Goal: Information Seeking & Learning: Learn about a topic

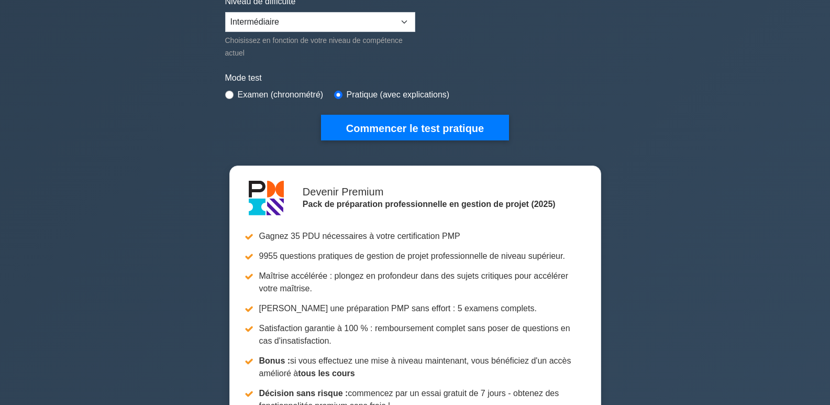
scroll to position [105, 0]
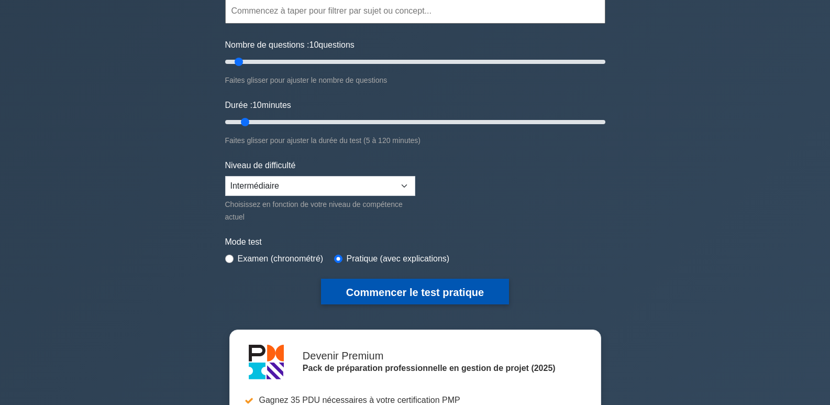
click at [443, 293] on font "Commencer le test pratique" at bounding box center [415, 292] width 138 height 12
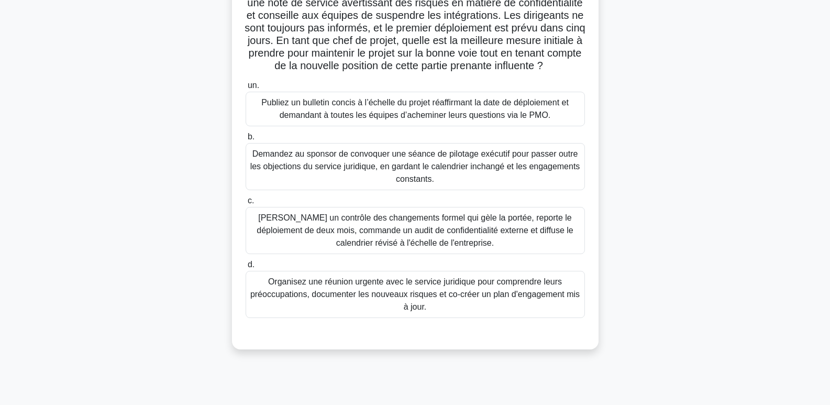
scroll to position [157, 0]
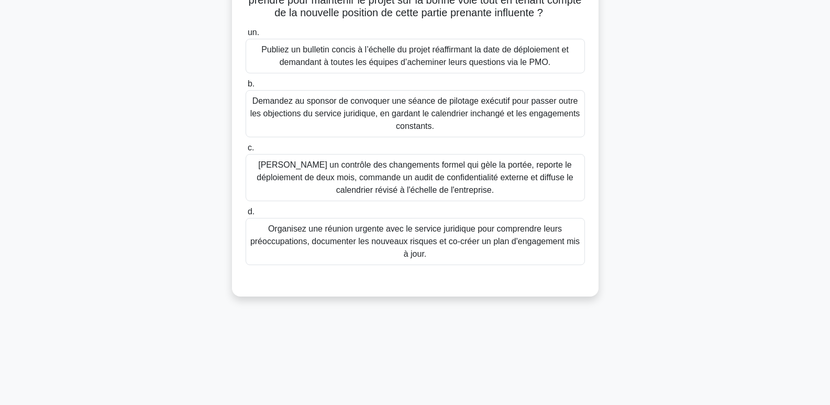
click at [529, 251] on font "Organisez une réunion urgente avec le service juridique pour comprendre leurs p…" at bounding box center [414, 241] width 329 height 34
click at [245, 215] on input "d. Organisez une réunion urgente avec le service juridique pour comprendre leur…" at bounding box center [245, 211] width 0 height 7
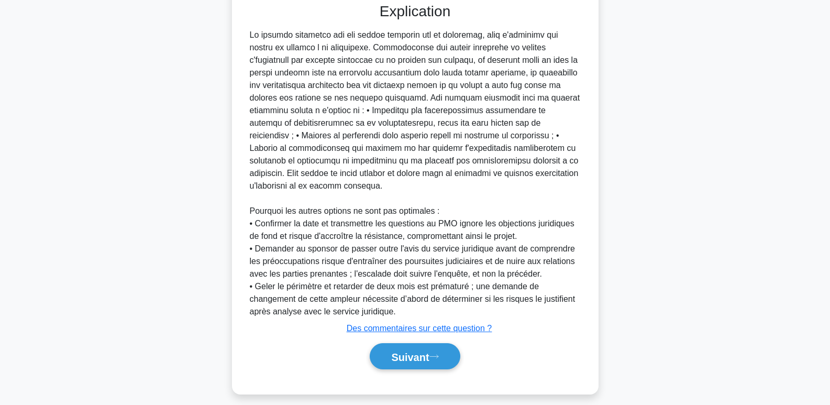
scroll to position [456, 0]
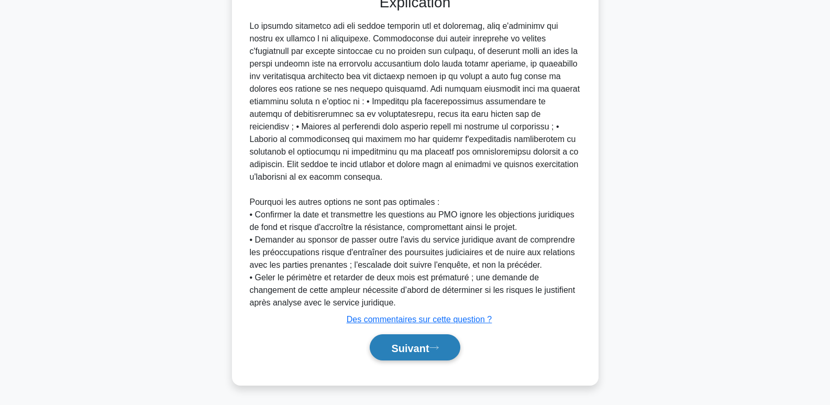
click at [406, 349] on font "Suivant" at bounding box center [410, 348] width 38 height 12
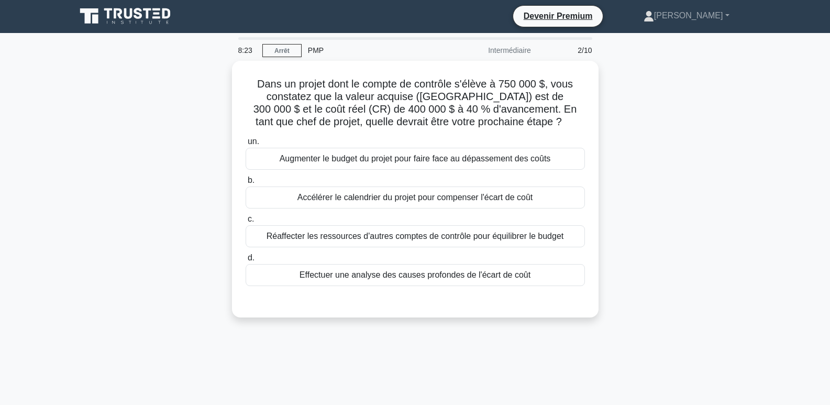
scroll to position [0, 0]
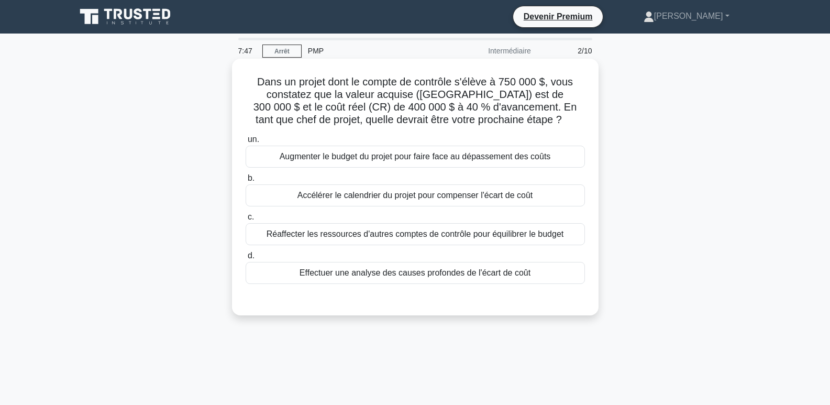
click at [466, 275] on font "Effectuer une analyse des causes profondes de l'écart de coût" at bounding box center [414, 272] width 231 height 9
click at [245, 259] on input "d. Effectuer une analyse des causes profondes de l'écart de coût" at bounding box center [245, 255] width 0 height 7
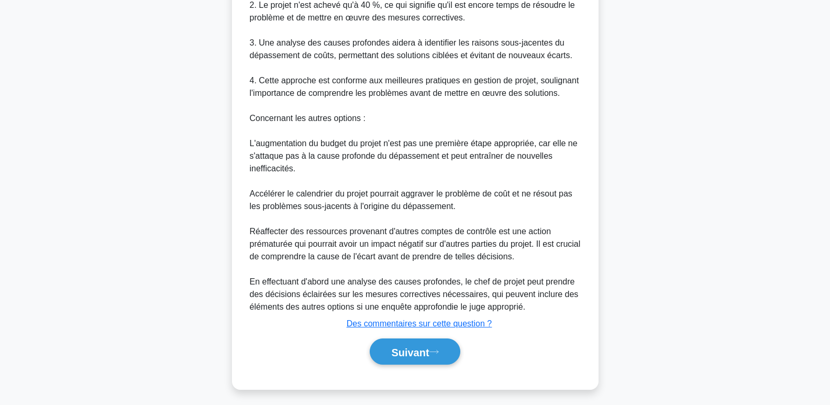
scroll to position [431, 0]
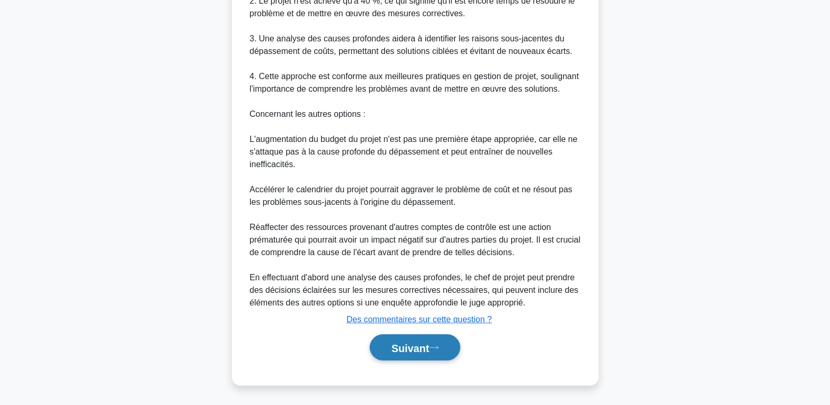
click at [417, 347] on font "Suivant" at bounding box center [410, 348] width 38 height 12
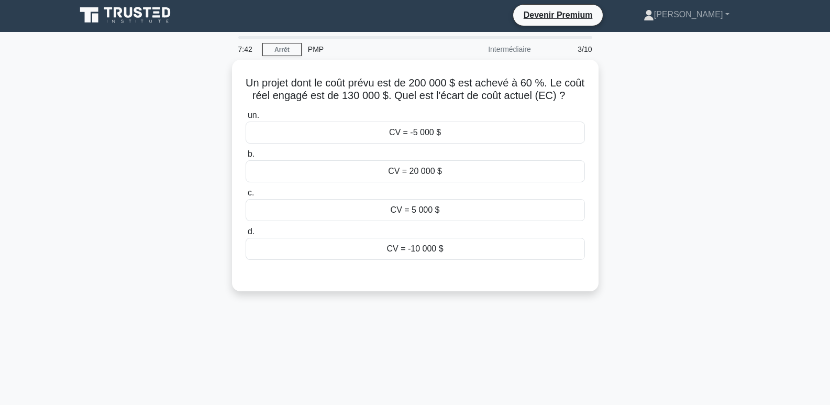
scroll to position [0, 0]
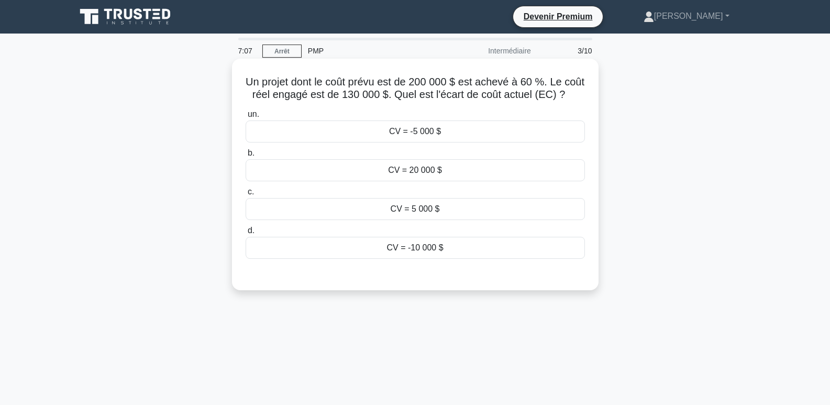
click at [416, 252] on font "CV = -10 000 $" at bounding box center [414, 247] width 57 height 9
click at [245, 234] on input "d. CV = -10 000 $" at bounding box center [245, 230] width 0 height 7
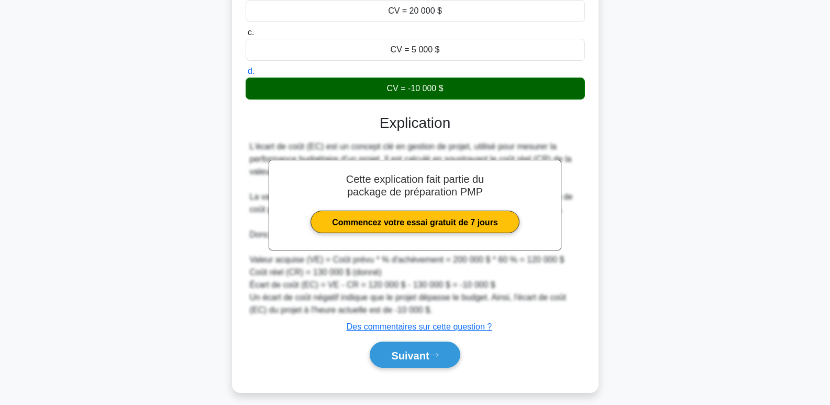
scroll to position [180, 0]
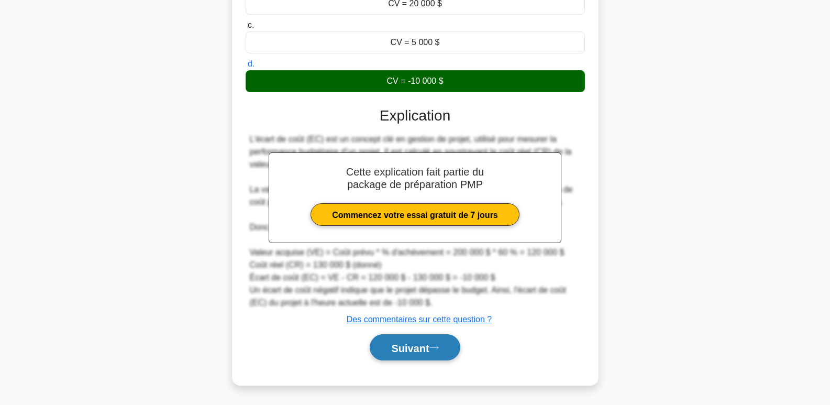
click at [422, 349] on font "Suivant" at bounding box center [410, 348] width 38 height 12
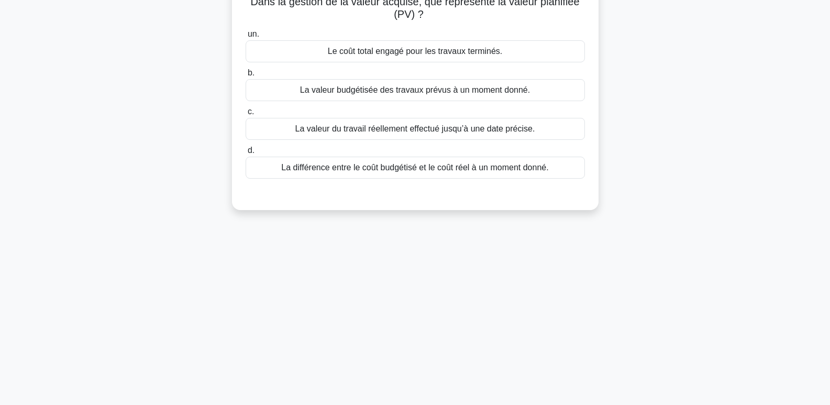
scroll to position [0, 0]
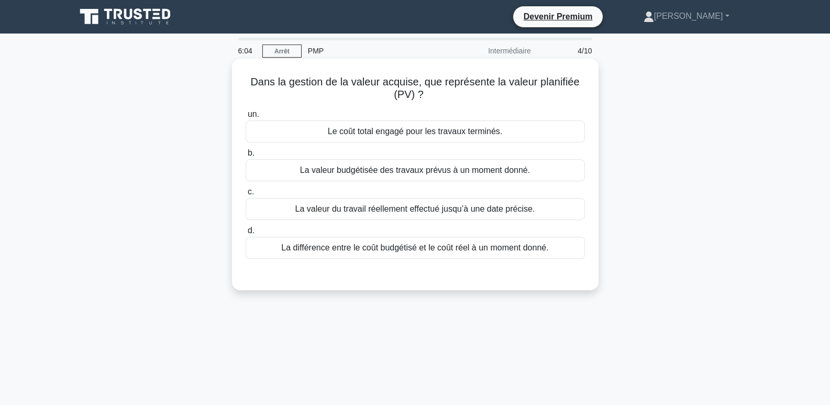
click at [367, 247] on font "La différence entre le coût budgétisé et le coût réel à un moment donné." at bounding box center [414, 247] width 267 height 9
click at [245, 234] on input "d. La différence entre le coût budgétisé et le coût réel à un moment donné." at bounding box center [245, 230] width 0 height 7
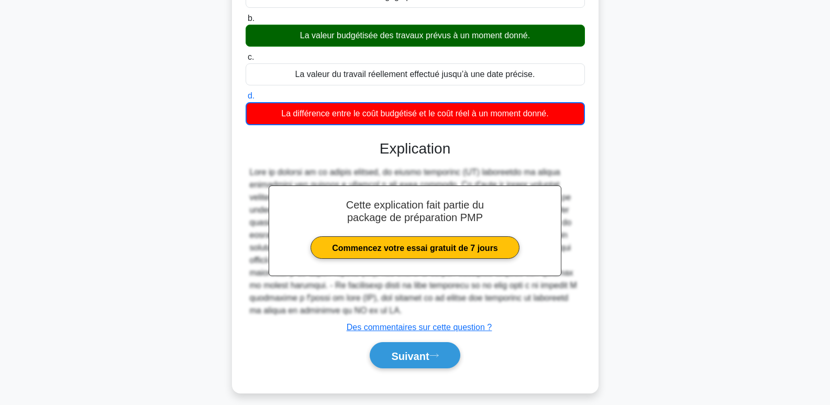
scroll to position [161, 0]
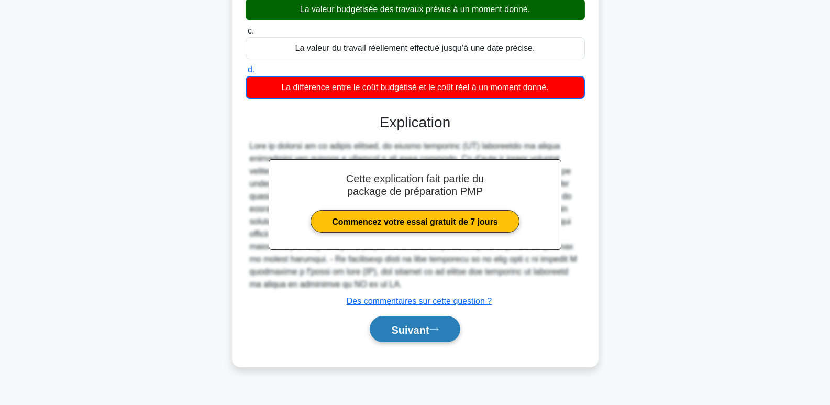
click at [404, 323] on font "Suivant" at bounding box center [410, 329] width 38 height 12
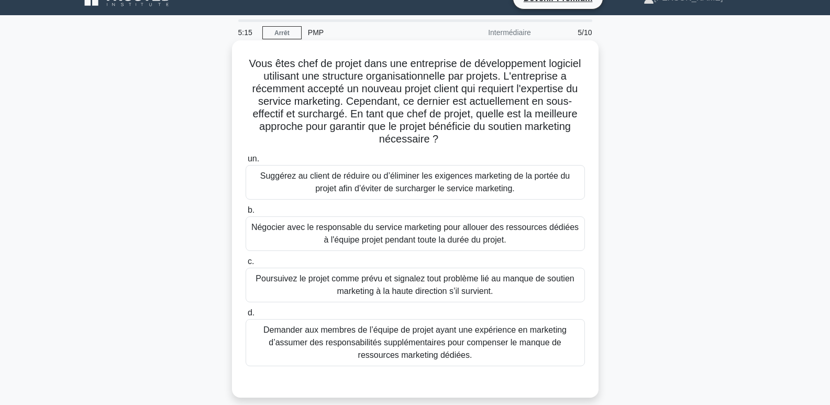
scroll to position [0, 0]
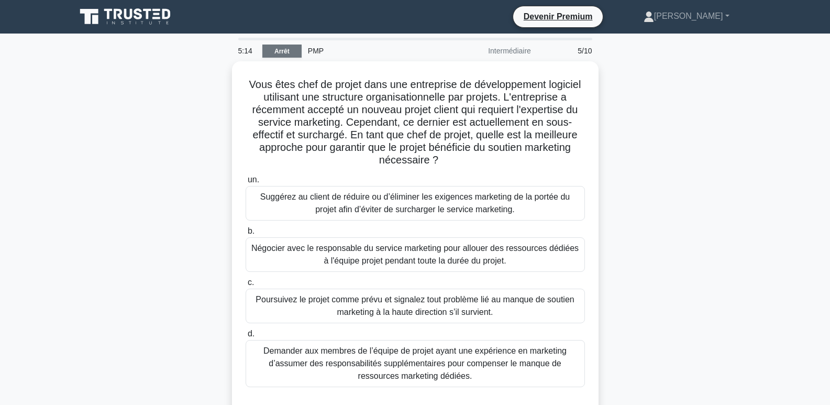
click at [283, 57] on link "Arrêt" at bounding box center [281, 50] width 39 height 13
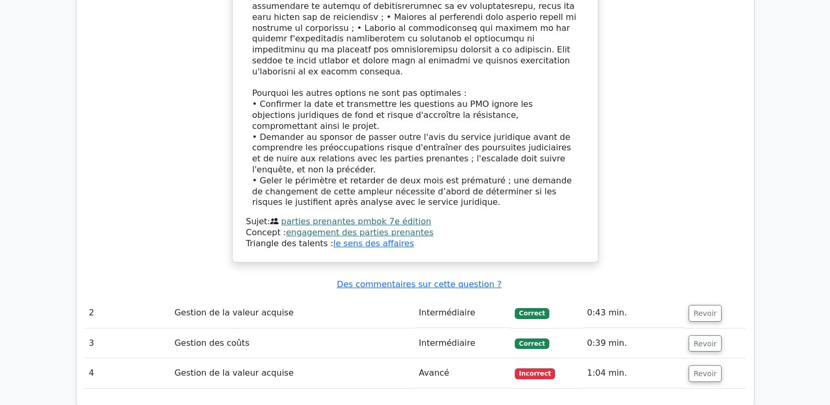
scroll to position [1468, 0]
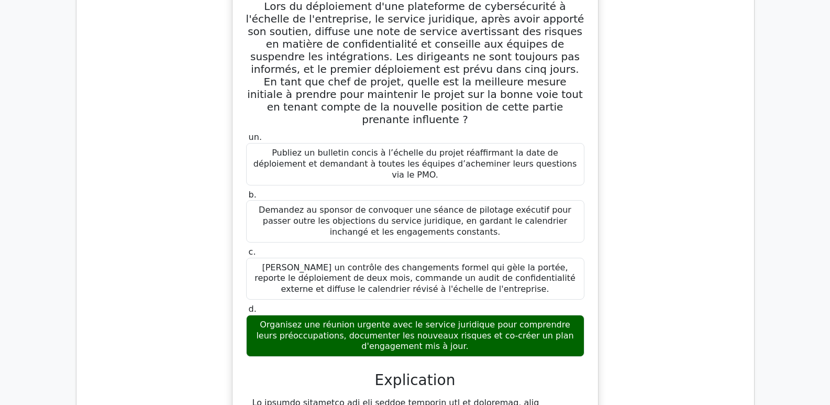
scroll to position [892, 0]
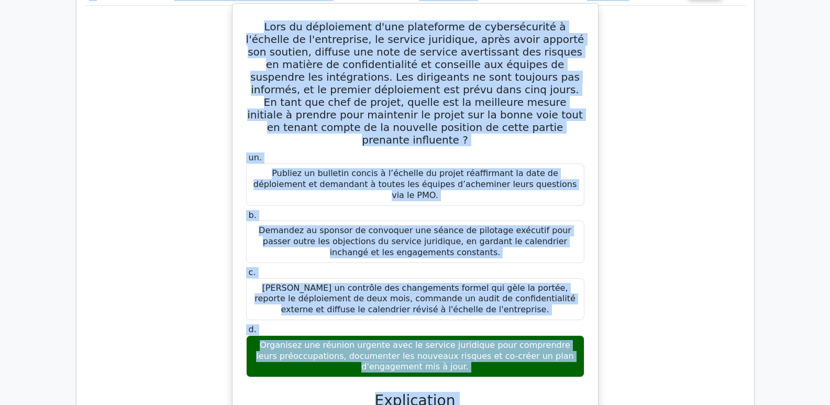
drag, startPoint x: 804, startPoint y: 135, endPoint x: 521, endPoint y: 333, distance: 345.4
click at [624, 372] on main "Devenir Premium Pack de préparation professionnelle en gestion de projet (2025)…" at bounding box center [415, 248] width 830 height 2214
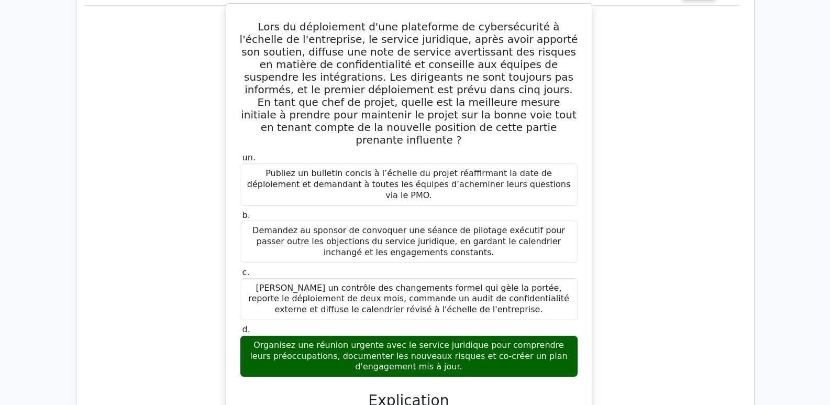
drag, startPoint x: 396, startPoint y: 127, endPoint x: 487, endPoint y: 258, distance: 158.7
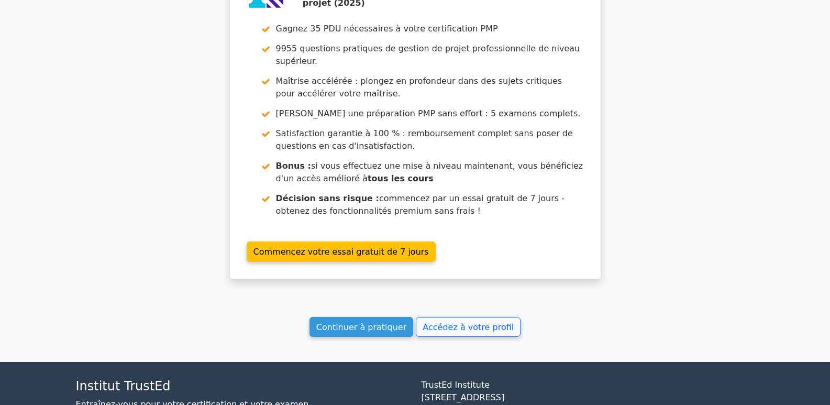
scroll to position [1887, 0]
click at [382, 321] on font "Continuer à pratiquer" at bounding box center [361, 326] width 90 height 10
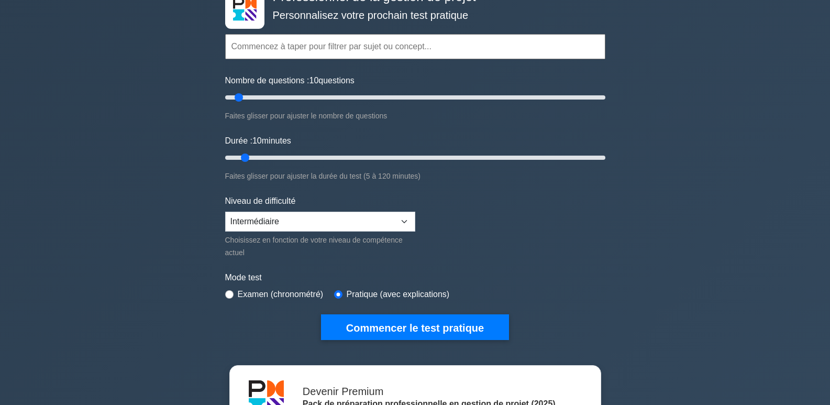
scroll to position [105, 0]
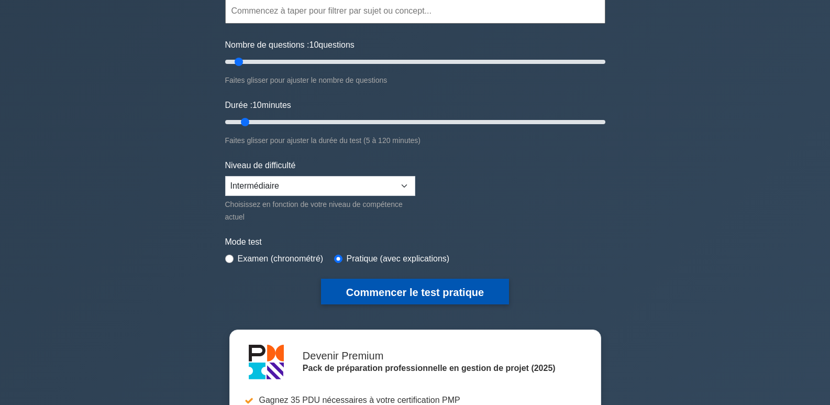
click at [412, 293] on font "Commencer le test pratique" at bounding box center [415, 292] width 138 height 12
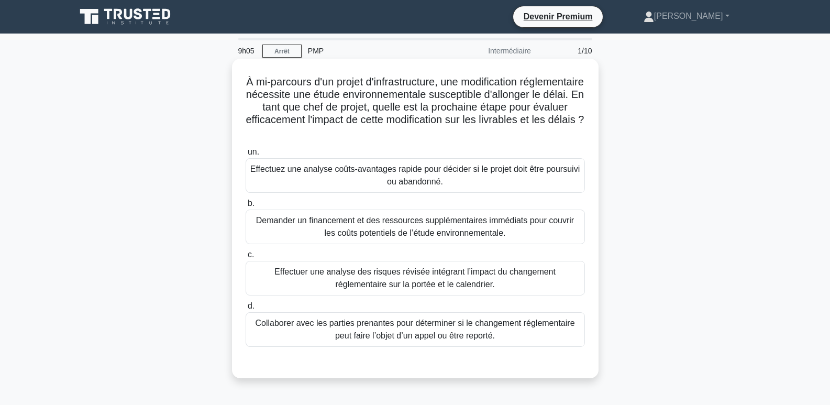
click at [431, 325] on font "Collaborer avec les parties prenantes pour déterminer si le changement réglemen…" at bounding box center [414, 328] width 319 height 21
click at [245, 309] on input "d. Collaborer avec les parties prenantes pour déterminer si le changement régle…" at bounding box center [245, 306] width 0 height 7
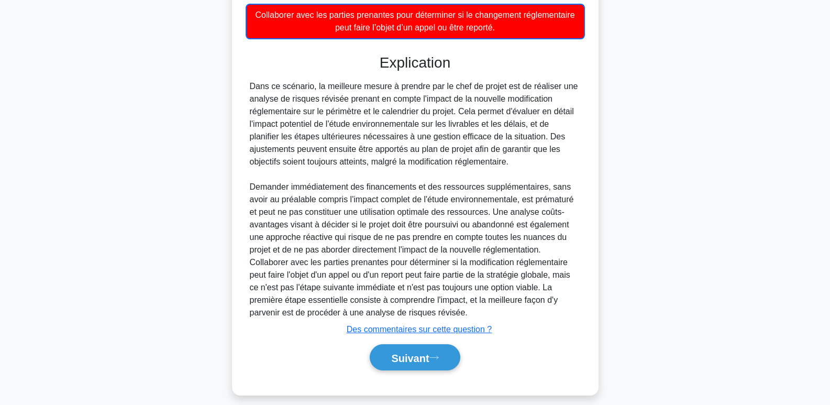
scroll to position [319, 0]
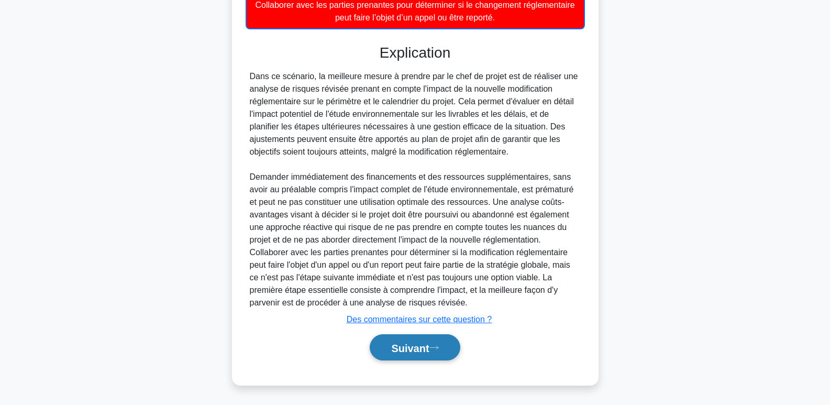
click at [403, 345] on font "Suivant" at bounding box center [410, 348] width 38 height 12
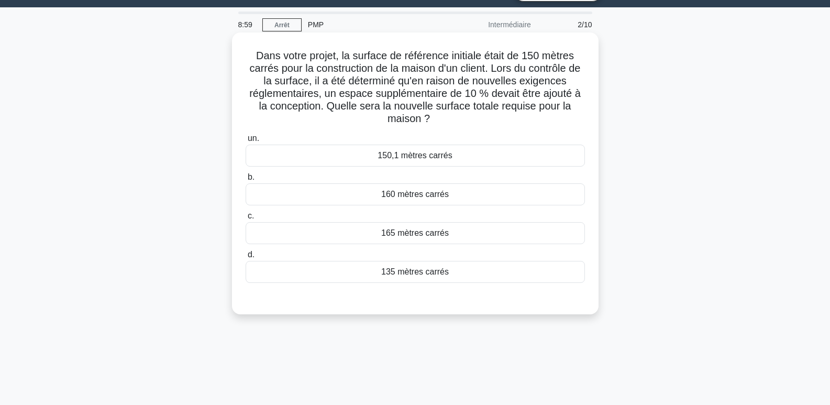
scroll to position [0, 0]
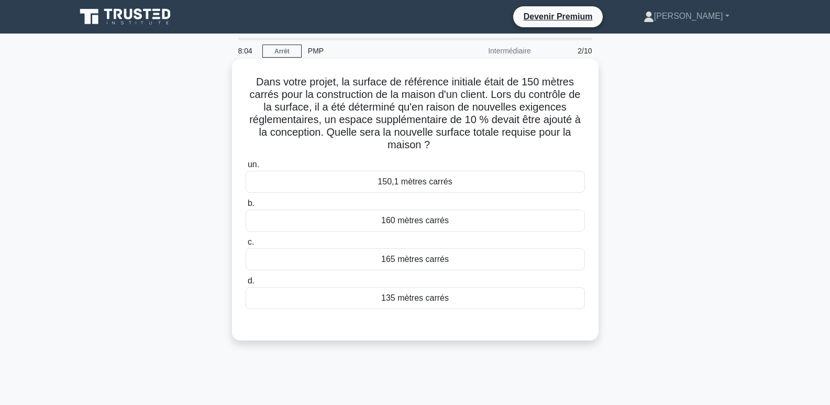
click at [405, 260] on font "165 mètres carrés" at bounding box center [415, 258] width 68 height 9
click at [245, 245] on input "c. 165 mètres carrés" at bounding box center [245, 242] width 0 height 7
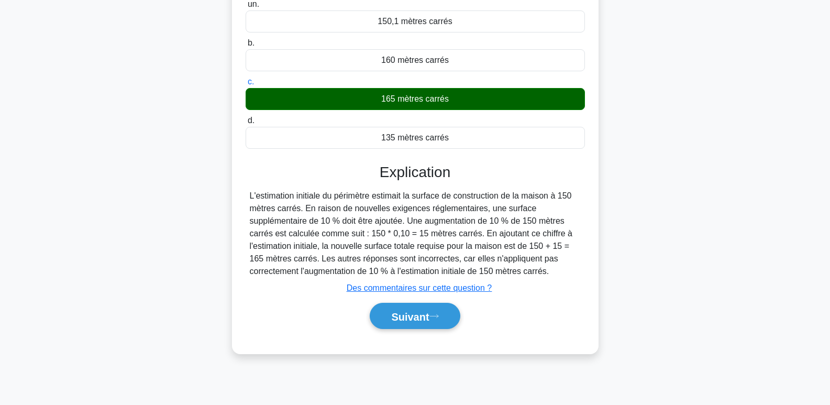
scroll to position [161, 0]
click at [406, 314] on font "Suivant" at bounding box center [410, 316] width 38 height 12
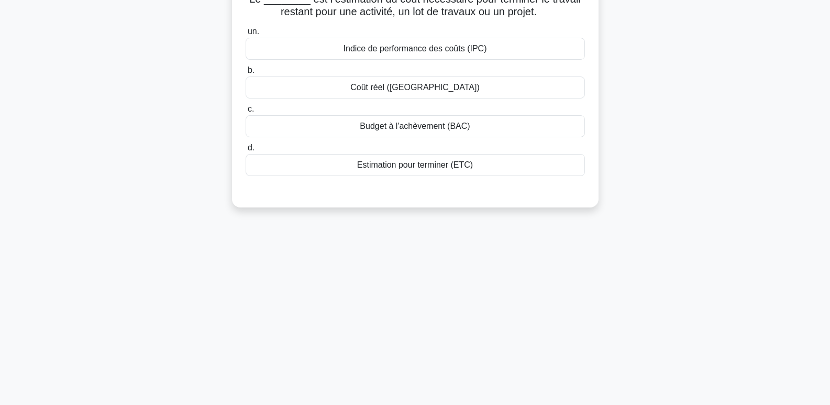
scroll to position [0, 0]
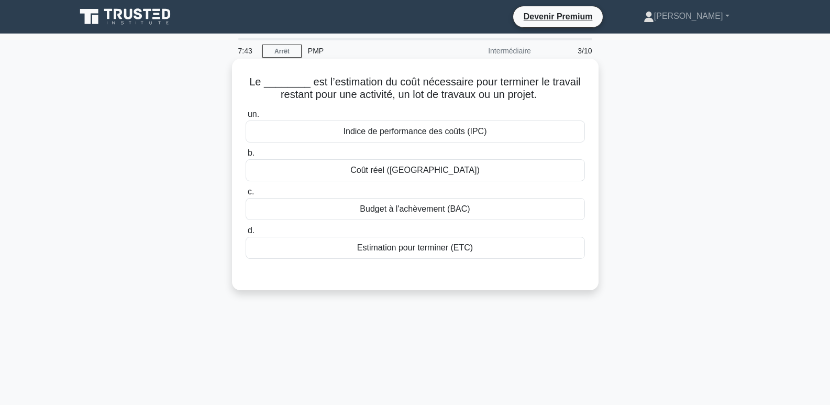
click at [433, 249] on font "Estimation pour terminer (ETC)" at bounding box center [415, 247] width 116 height 9
click at [245, 234] on input "d. Estimation pour terminer (ETC)" at bounding box center [245, 230] width 0 height 7
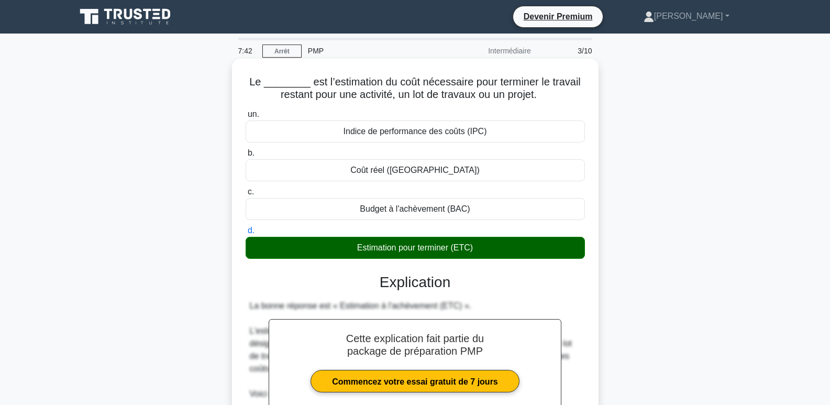
scroll to position [255, 0]
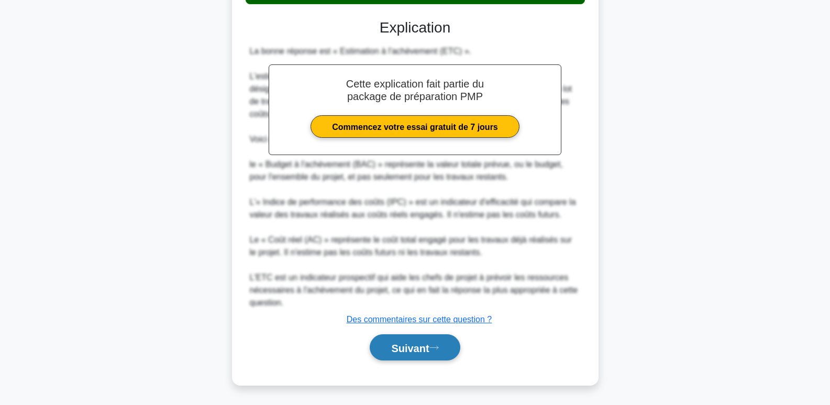
click at [416, 343] on font "Suivant" at bounding box center [410, 348] width 38 height 12
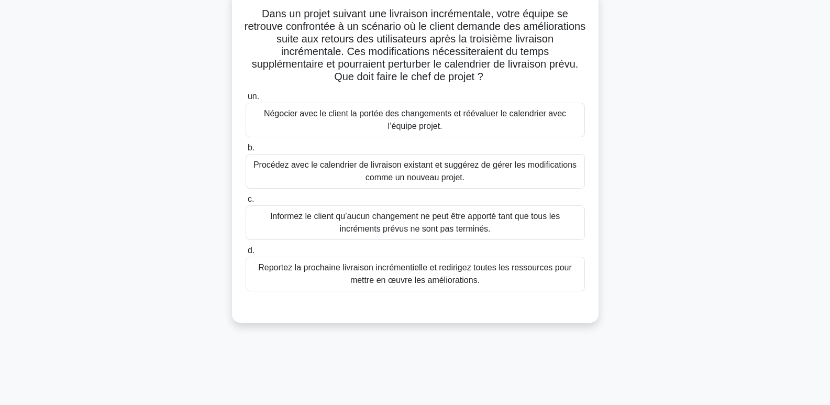
scroll to position [52, 0]
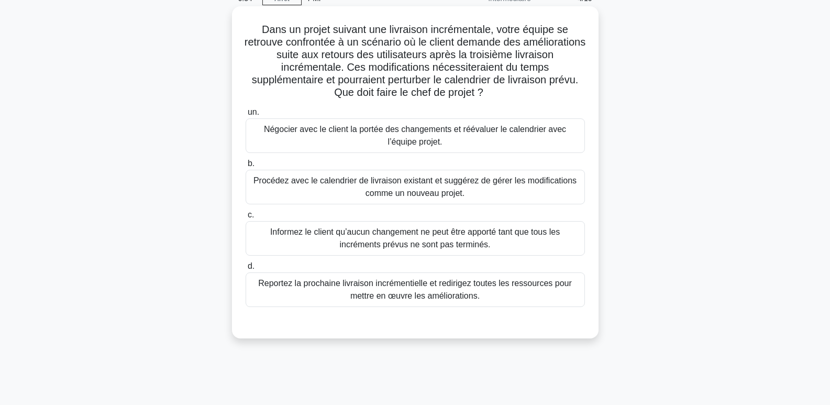
click at [420, 132] on font "Négocier avec le client la portée des changements et réévaluer le calendrier av…" at bounding box center [415, 135] width 302 height 21
click at [245, 116] on input "un. Négocier avec le client la portée des changements et réévaluer le calendrie…" at bounding box center [245, 112] width 0 height 7
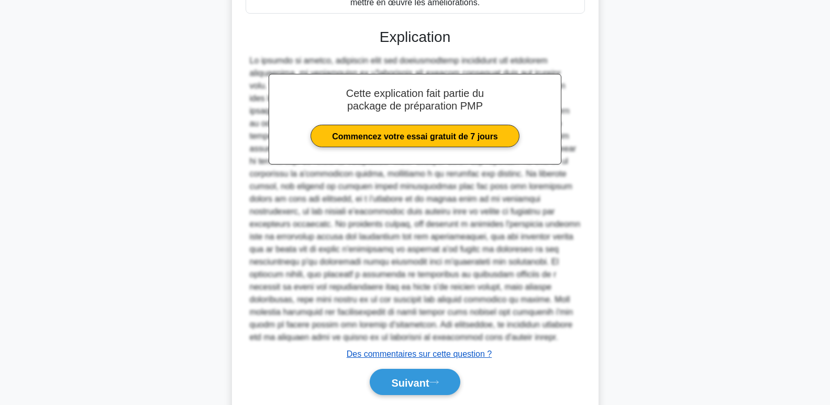
scroll to position [381, 0]
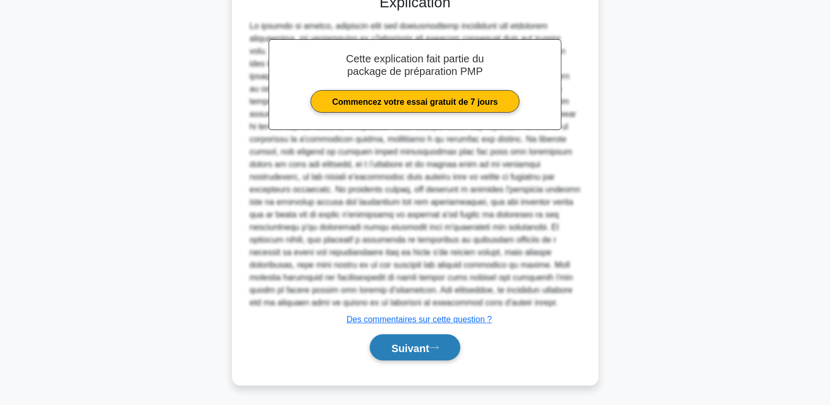
click at [438, 350] on icon at bounding box center [433, 347] width 9 height 6
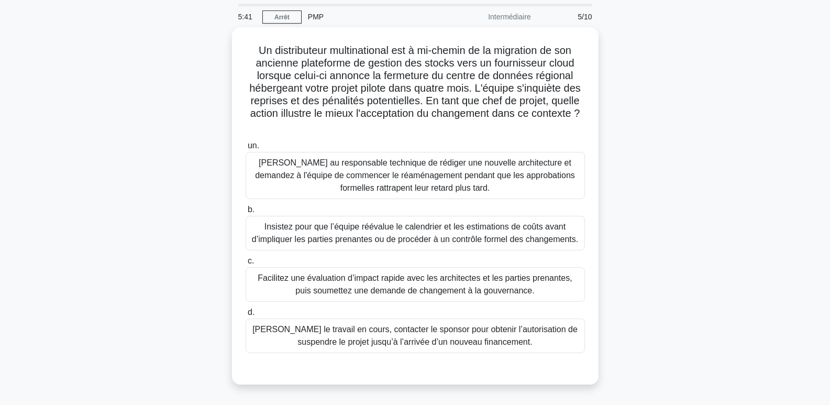
scroll to position [52, 0]
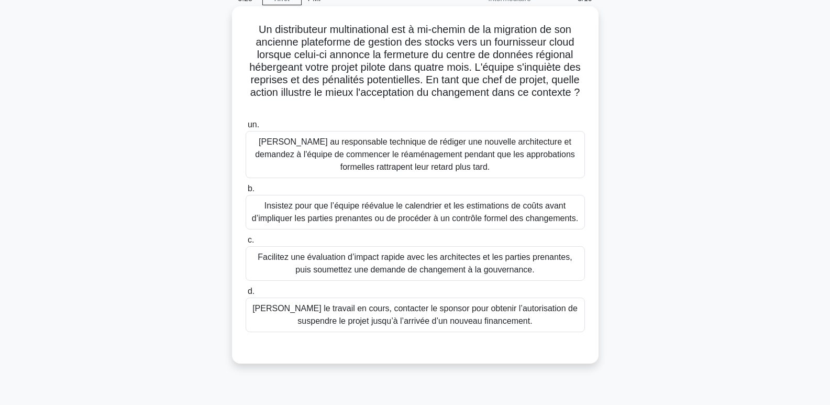
click at [438, 263] on font "Facilitez une évaluation d’impact rapide avec les architectes et les parties pr…" at bounding box center [415, 262] width 314 height 21
click at [245, 243] on input "c. Facilitez une évaluation d’impact rapide avec les architectes et les parties…" at bounding box center [245, 240] width 0 height 7
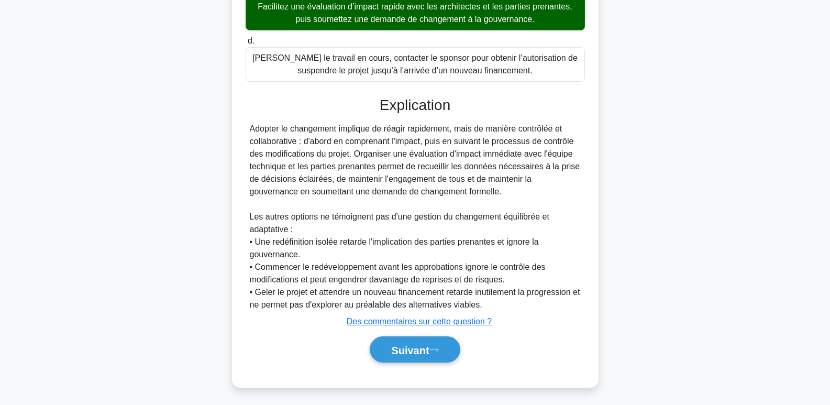
scroll to position [306, 0]
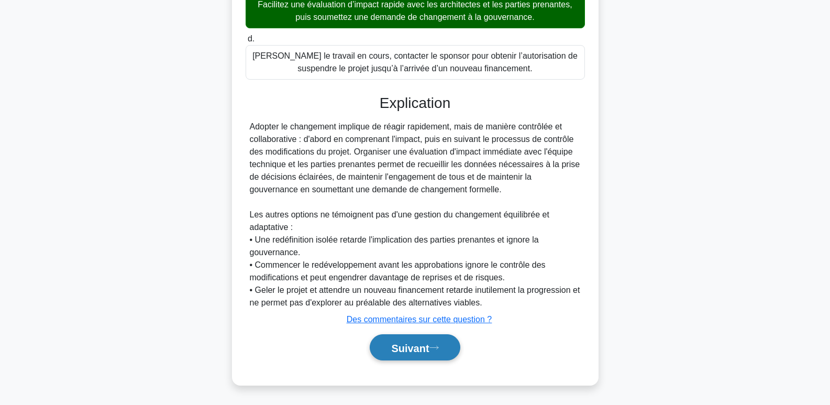
click at [429, 349] on font "Suivant" at bounding box center [410, 348] width 38 height 12
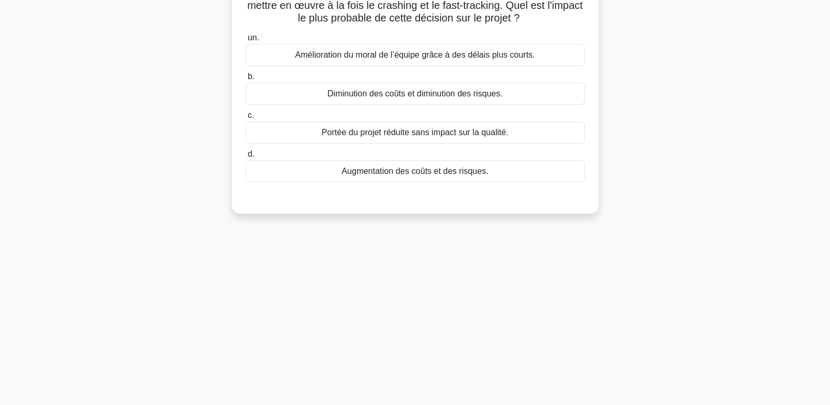
scroll to position [0, 0]
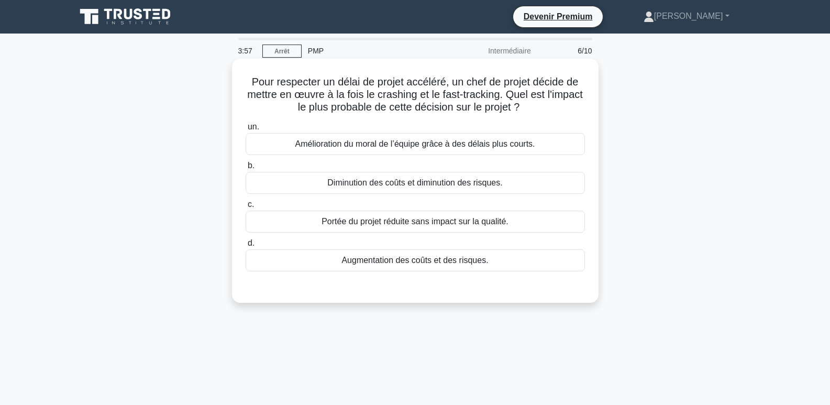
click at [400, 147] on font "Amélioration du moral de l’équipe grâce à des délais plus courts." at bounding box center [415, 143] width 240 height 9
click at [245, 130] on input "un. Amélioration du moral de l’équipe grâce à des délais plus courts." at bounding box center [245, 127] width 0 height 7
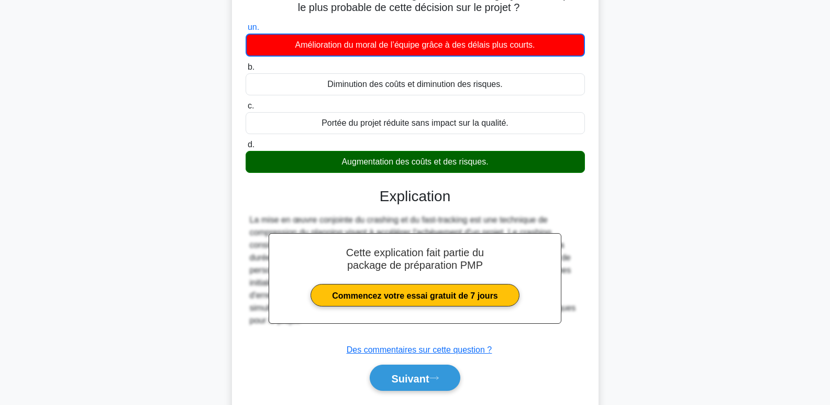
scroll to position [161, 0]
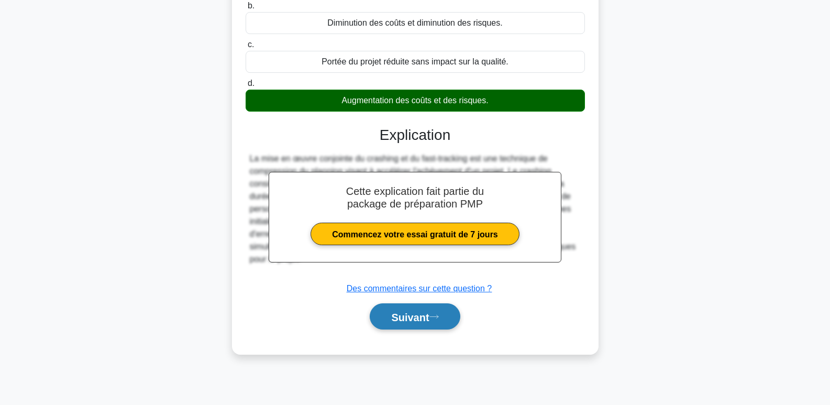
click at [417, 314] on font "Suivant" at bounding box center [410, 317] width 38 height 12
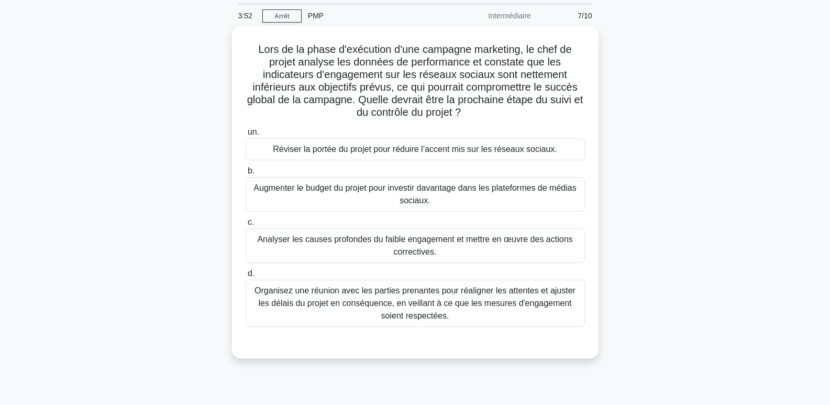
scroll to position [0, 0]
